Goal: Consume media (video, audio): Consume media (video, audio)

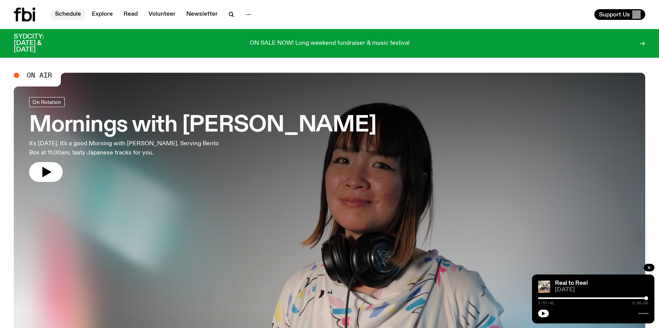
click at [74, 14] on link "Schedule" at bounding box center [67, 14] width 35 height 11
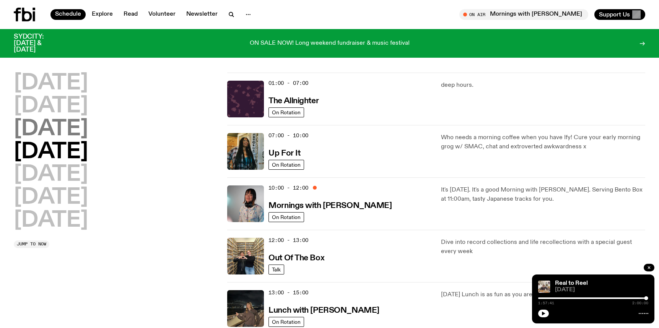
click at [78, 127] on h2 "[DATE]" at bounding box center [51, 128] width 74 height 21
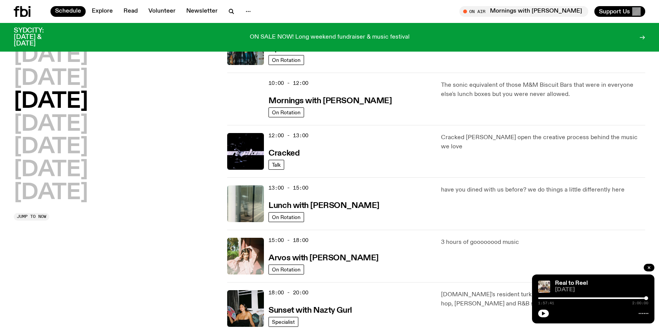
scroll to position [136, 0]
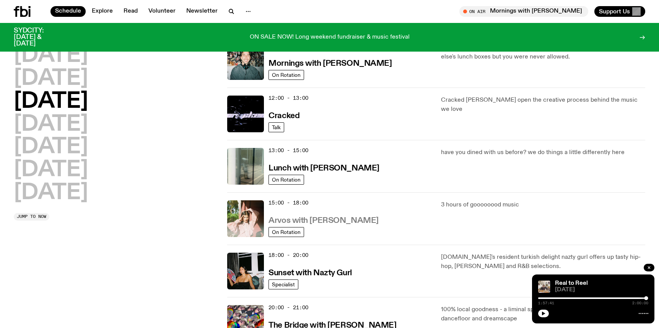
click at [337, 217] on h3 "Arvos with [PERSON_NAME]" at bounding box center [323, 221] width 110 height 8
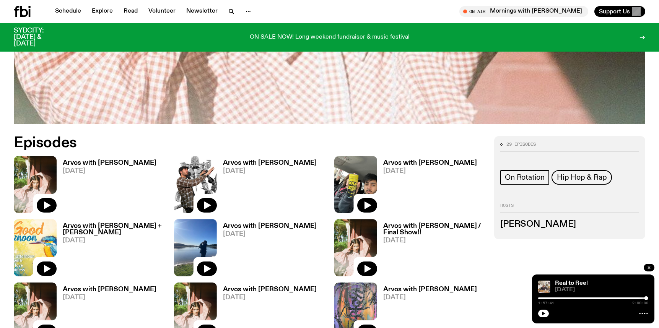
scroll to position [339, 0]
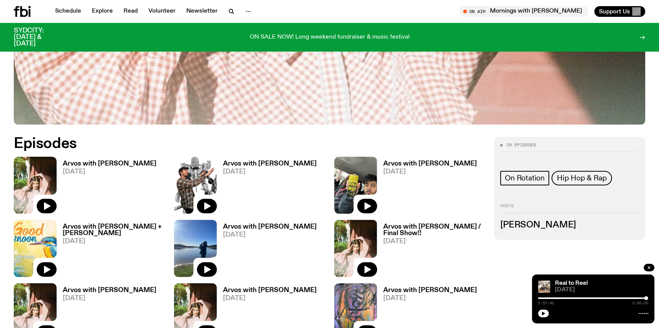
click at [107, 164] on h3 "Arvos with [PERSON_NAME]" at bounding box center [110, 164] width 94 height 6
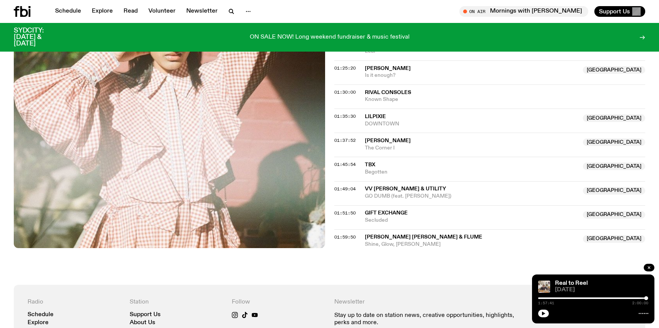
scroll to position [530, 0]
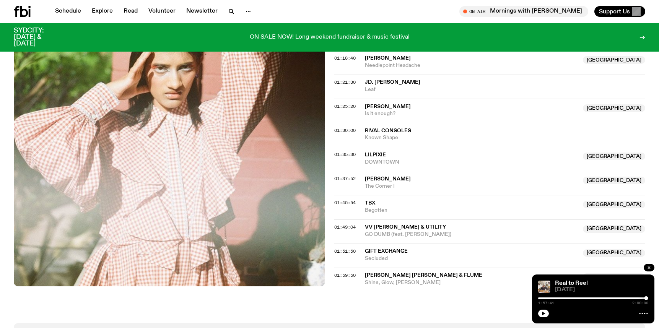
click at [426, 131] on span "Rival Consoles" at bounding box center [505, 130] width 281 height 7
click at [337, 131] on span "01:30:00" at bounding box center [344, 130] width 21 height 6
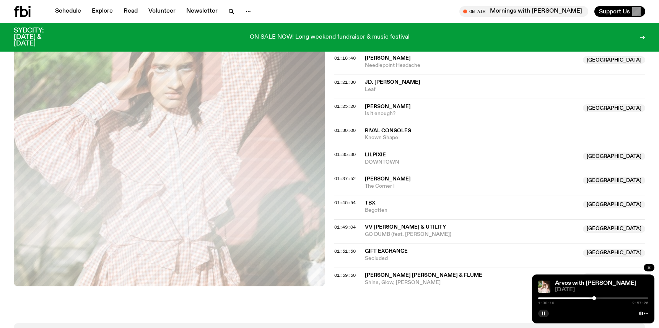
click at [589, 297] on div at bounding box center [539, 298] width 110 height 2
click at [594, 298] on div at bounding box center [593, 298] width 110 height 2
click at [599, 297] on div "1:30:37 2:57:26" at bounding box center [593, 300] width 110 height 9
click at [598, 299] on div at bounding box center [598, 298] width 4 height 4
click at [601, 299] on div at bounding box center [601, 298] width 4 height 4
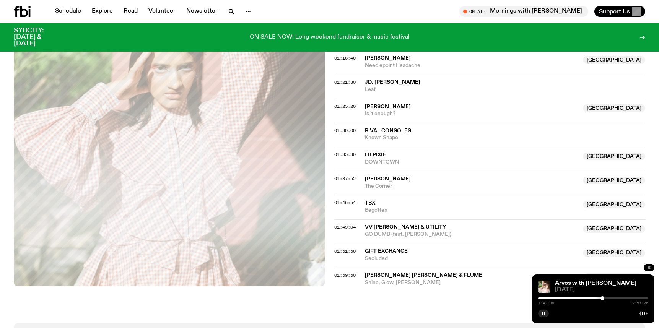
click at [604, 297] on div at bounding box center [602, 298] width 4 height 4
click at [607, 298] on div at bounding box center [605, 298] width 4 height 4
click at [612, 298] on div at bounding box center [593, 298] width 110 height 2
click at [613, 298] on div at bounding box center [613, 298] width 4 height 4
click at [614, 298] on div at bounding box center [614, 298] width 4 height 4
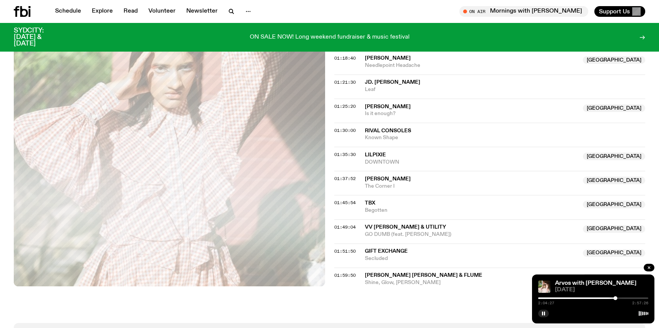
click at [615, 298] on div at bounding box center [615, 298] width 4 height 4
click at [617, 297] on div at bounding box center [615, 298] width 4 height 4
click at [618, 297] on div at bounding box center [617, 298] width 4 height 4
click at [621, 297] on div at bounding box center [620, 298] width 4 height 4
click at [622, 297] on div at bounding box center [622, 298] width 4 height 4
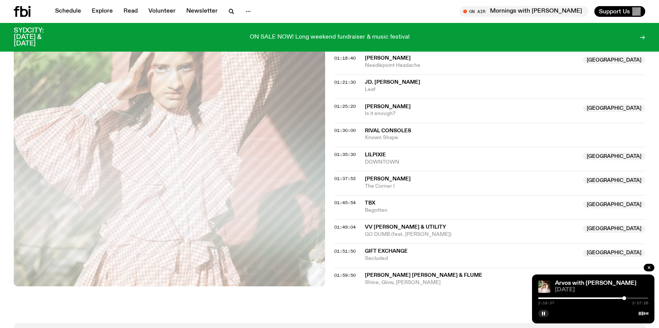
click at [624, 297] on div at bounding box center [624, 298] width 4 height 4
click at [625, 297] on div at bounding box center [624, 298] width 4 height 4
click at [625, 298] on div at bounding box center [626, 298] width 4 height 4
click at [622, 298] on div at bounding box center [622, 298] width 4 height 4
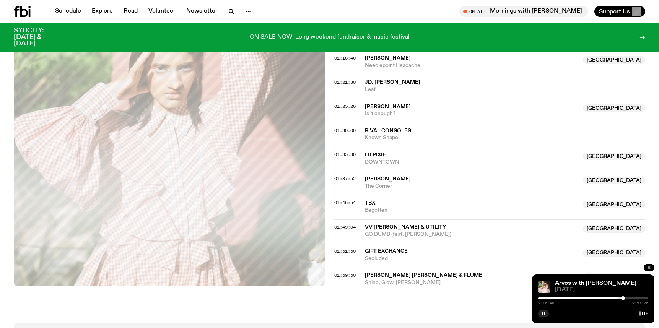
click at [624, 298] on div at bounding box center [623, 298] width 4 height 4
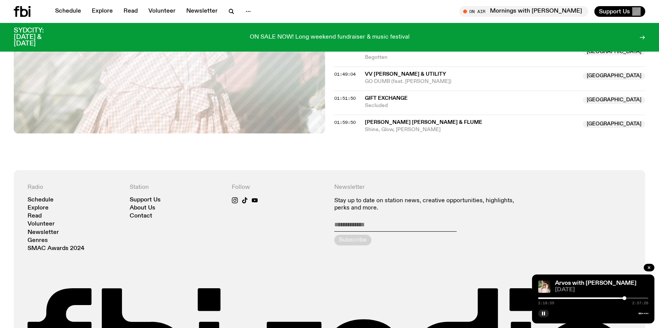
scroll to position [607, 0]
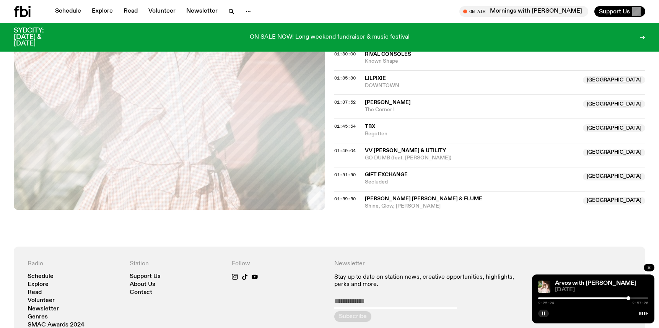
click at [628, 297] on div at bounding box center [628, 298] width 4 height 4
click at [630, 298] on div at bounding box center [630, 298] width 4 height 4
click at [631, 298] on div at bounding box center [630, 298] width 4 height 4
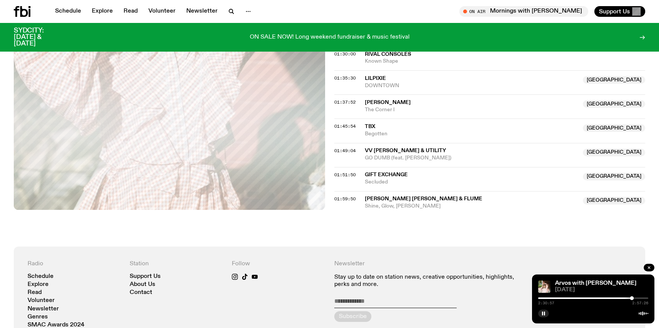
click at [632, 298] on div at bounding box center [632, 298] width 4 height 4
click at [634, 298] on div at bounding box center [633, 298] width 4 height 4
click at [638, 299] on div at bounding box center [638, 298] width 4 height 4
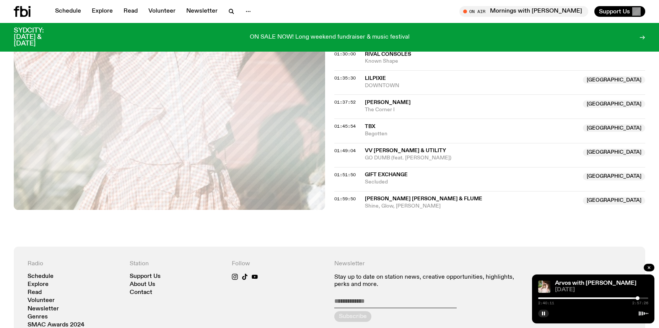
click at [637, 299] on div at bounding box center [637, 298] width 4 height 4
click at [636, 298] on div at bounding box center [637, 298] width 4 height 4
click at [638, 299] on div at bounding box center [636, 298] width 4 height 4
click at [638, 298] on div at bounding box center [638, 298] width 4 height 4
click at [637, 297] on div at bounding box center [637, 298] width 4 height 4
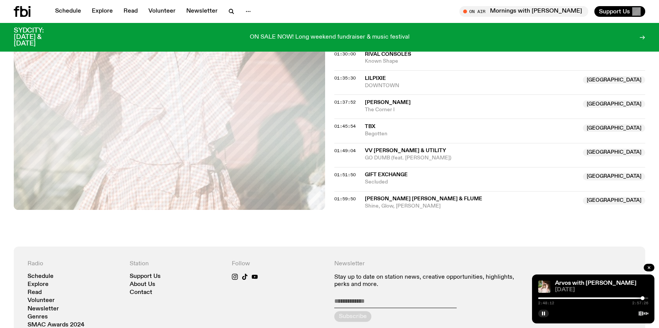
click at [642, 298] on div at bounding box center [642, 298] width 4 height 4
click at [643, 297] on div at bounding box center [642, 298] width 4 height 4
click at [642, 297] on div at bounding box center [643, 298] width 4 height 4
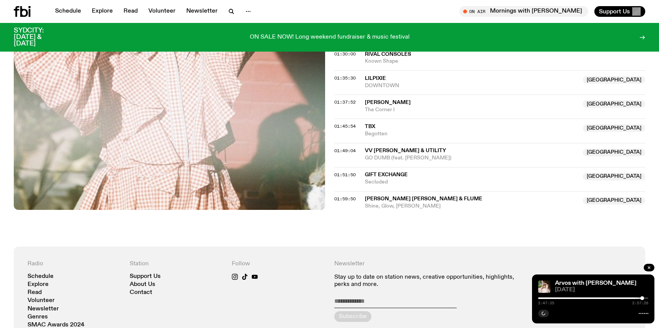
click at [642, 297] on div at bounding box center [642, 298] width 4 height 4
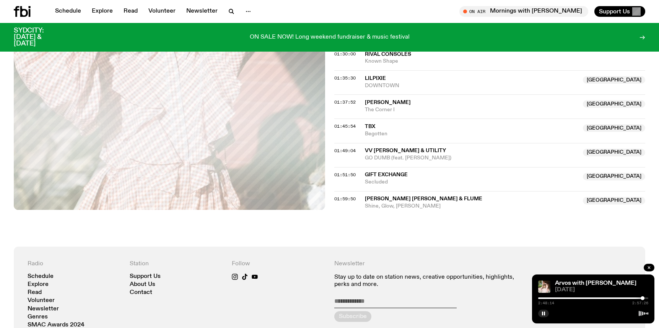
click at [643, 297] on div at bounding box center [642, 298] width 4 height 4
click at [644, 297] on div at bounding box center [643, 298] width 4 height 4
click at [645, 297] on div at bounding box center [645, 298] width 4 height 4
click at [644, 297] on div at bounding box center [644, 298] width 4 height 4
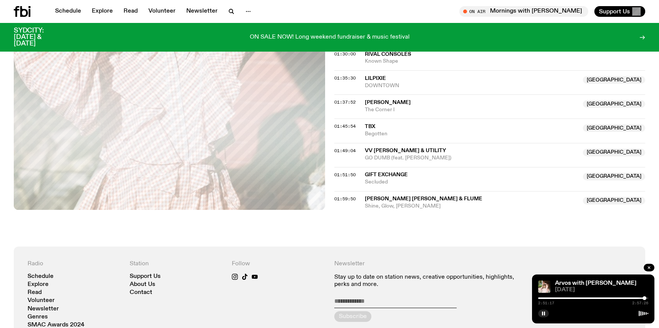
click at [644, 297] on div at bounding box center [644, 298] width 4 height 4
click at [645, 297] on div at bounding box center [645, 298] width 4 height 4
click at [646, 297] on div at bounding box center [645, 298] width 4 height 4
click at [647, 297] on div at bounding box center [646, 298] width 4 height 4
click at [647, 297] on div at bounding box center [647, 298] width 4 height 4
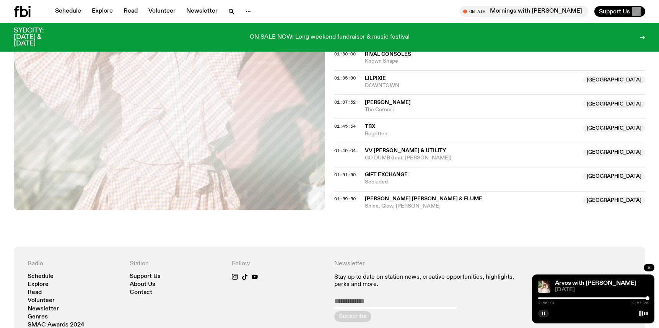
click at [647, 297] on div at bounding box center [647, 298] width 4 height 4
click at [647, 297] on div at bounding box center [648, 298] width 4 height 4
click at [648, 297] on div at bounding box center [648, 298] width 4 height 4
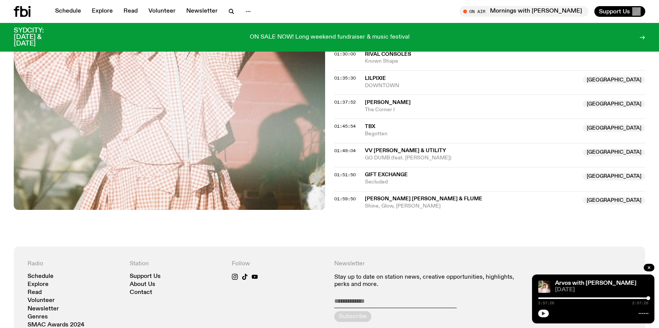
click at [546, 313] on button "button" at bounding box center [543, 314] width 11 height 8
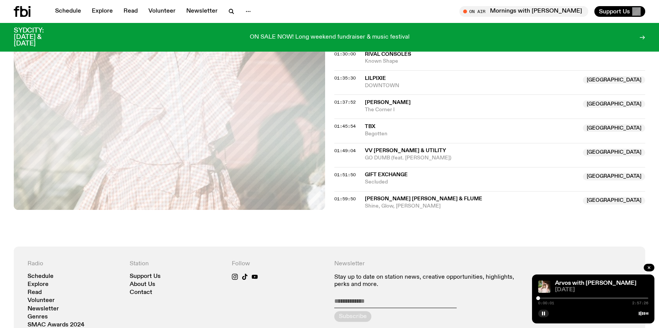
click at [634, 297] on div "0:00:01 2:57:26" at bounding box center [593, 300] width 110 height 9
click at [641, 297] on div at bounding box center [593, 298] width 110 height 2
click at [637, 298] on div at bounding box center [586, 298] width 110 height 2
click at [639, 297] on div at bounding box center [637, 298] width 4 height 4
click at [637, 297] on div at bounding box center [637, 298] width 4 height 4
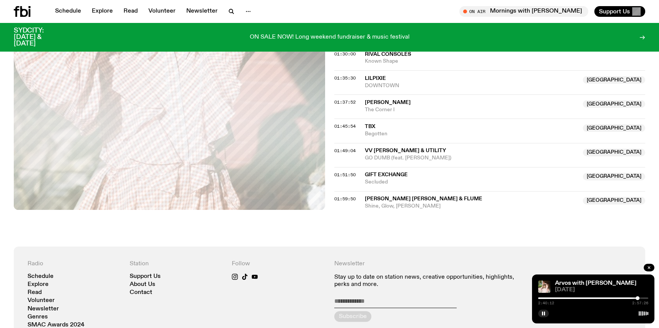
click at [635, 297] on div at bounding box center [637, 298] width 4 height 4
click at [634, 298] on div at bounding box center [634, 298] width 4 height 4
click at [633, 297] on div at bounding box center [633, 298] width 4 height 4
click at [632, 297] on div at bounding box center [632, 298] width 4 height 4
click at [635, 297] on div "2:31:40 2:57:26" at bounding box center [593, 300] width 110 height 9
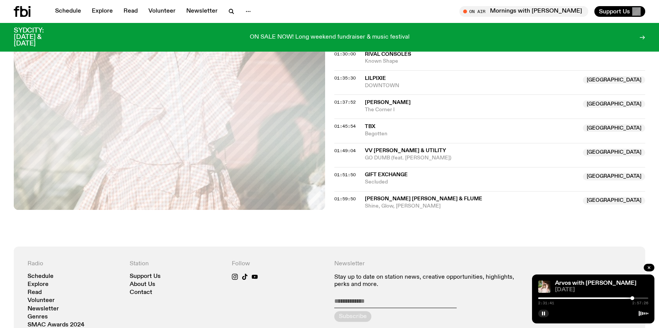
click at [633, 297] on div at bounding box center [632, 298] width 4 height 4
click at [634, 298] on div at bounding box center [633, 298] width 4 height 4
click at [635, 297] on div at bounding box center [634, 298] width 4 height 4
click at [636, 297] on div at bounding box center [635, 298] width 4 height 4
click at [637, 297] on div at bounding box center [636, 298] width 4 height 4
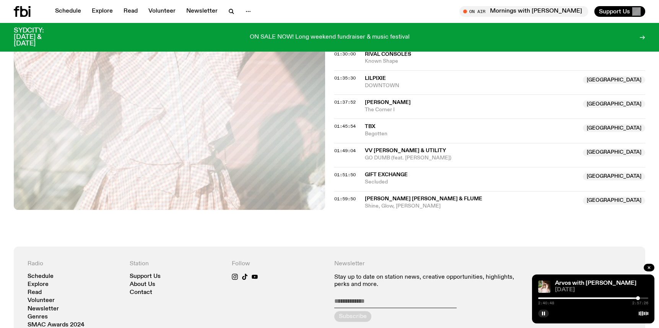
click at [638, 297] on div at bounding box center [638, 298] width 4 height 4
click at [638, 298] on div at bounding box center [638, 298] width 4 height 4
click at [636, 297] on div at bounding box center [583, 298] width 110 height 2
click at [638, 297] on div at bounding box center [593, 298] width 110 height 2
click at [638, 296] on div at bounding box center [638, 298] width 4 height 4
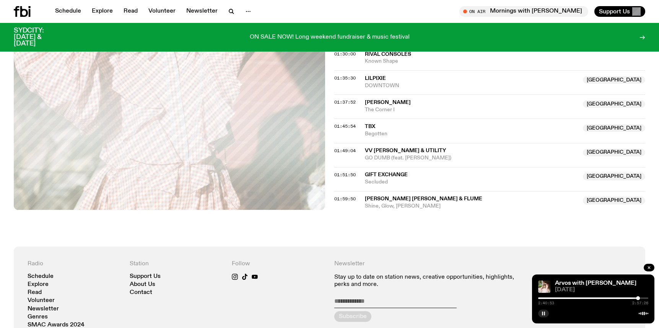
click at [542, 312] on rect "button" at bounding box center [542, 314] width 1 height 4
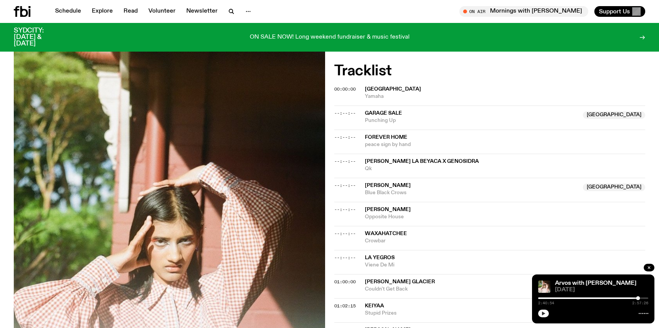
scroll to position [0, 0]
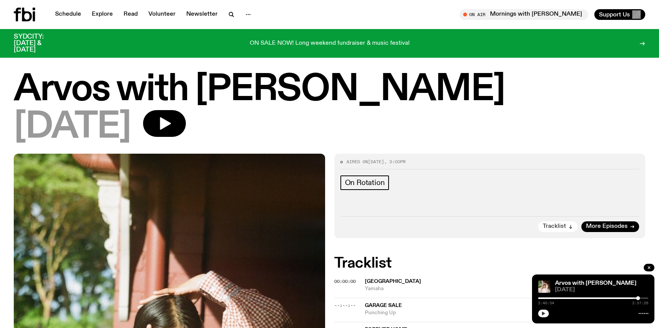
click at [571, 228] on icon "button" at bounding box center [570, 227] width 3 height 1
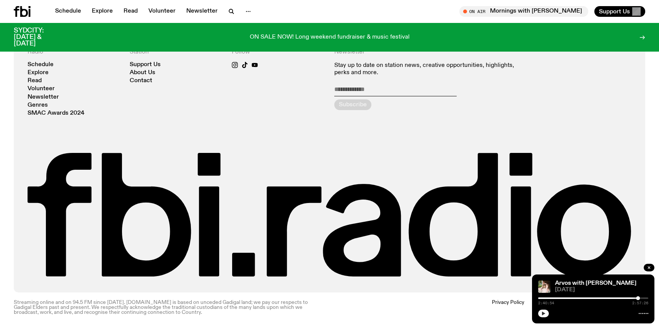
scroll to position [819, 0]
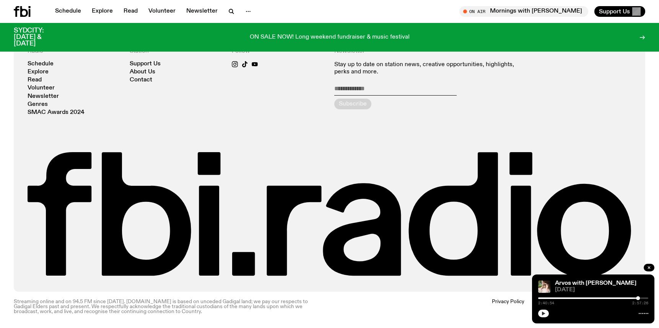
click at [386, 37] on p "ON SALE NOW! Long weekend fundraiser & music festival" at bounding box center [330, 37] width 160 height 7
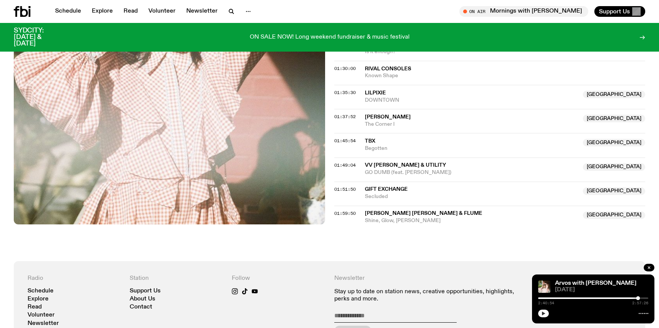
scroll to position [590, 0]
